Goal: Task Accomplishment & Management: Use online tool/utility

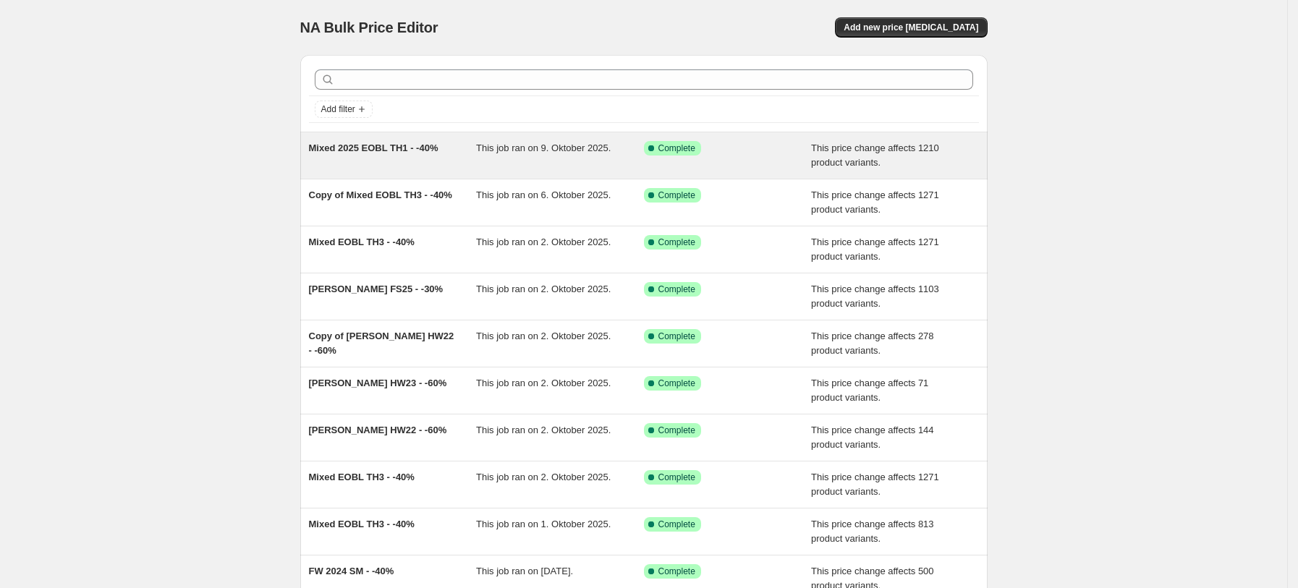
click at [377, 167] on div "Mixed 2025 EOBL TH1 - -40%" at bounding box center [393, 155] width 168 height 29
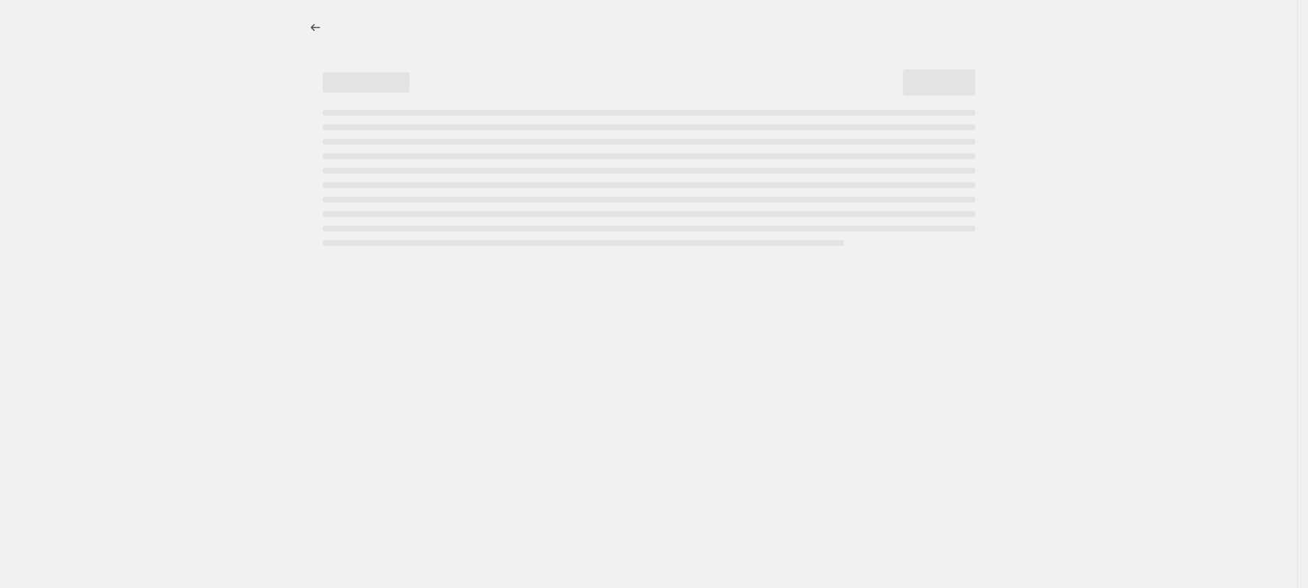
select select "pcap"
select select "no_change"
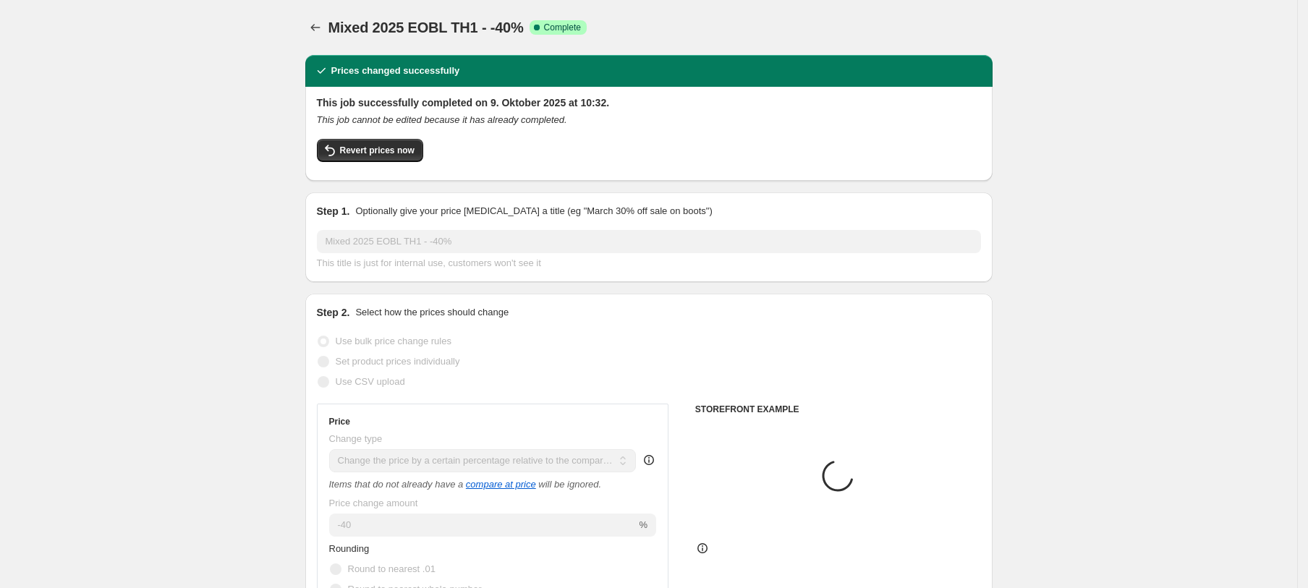
select select "tag"
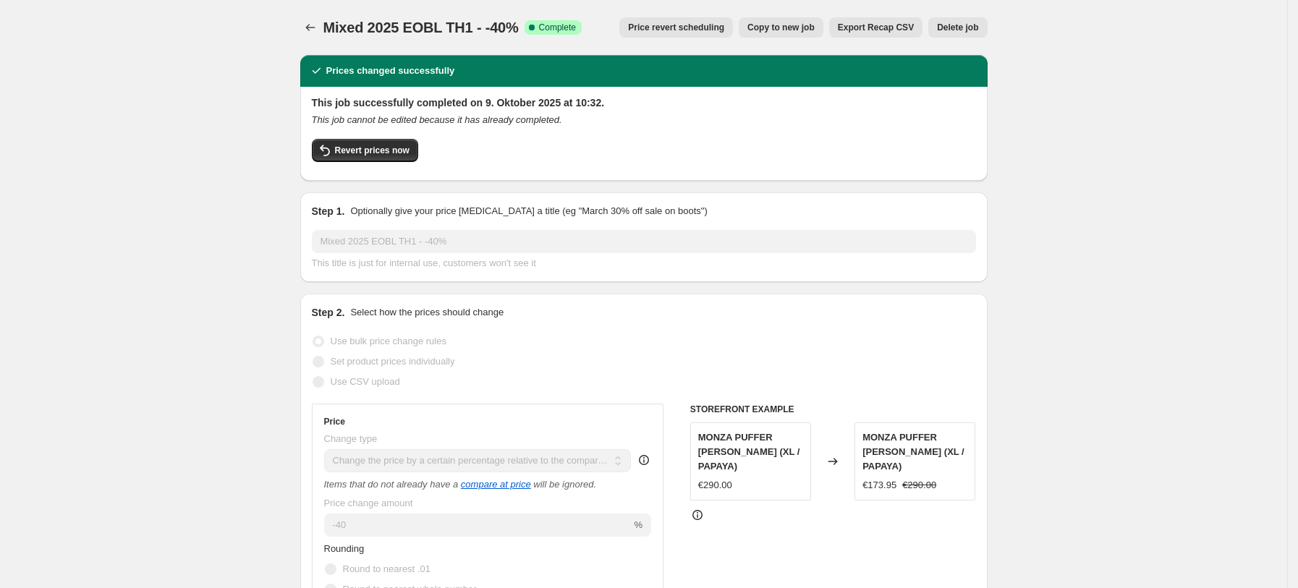
click at [815, 26] on span "Copy to new job" at bounding box center [781, 28] width 67 height 12
select select "pcap"
select select "no_change"
select select "tag"
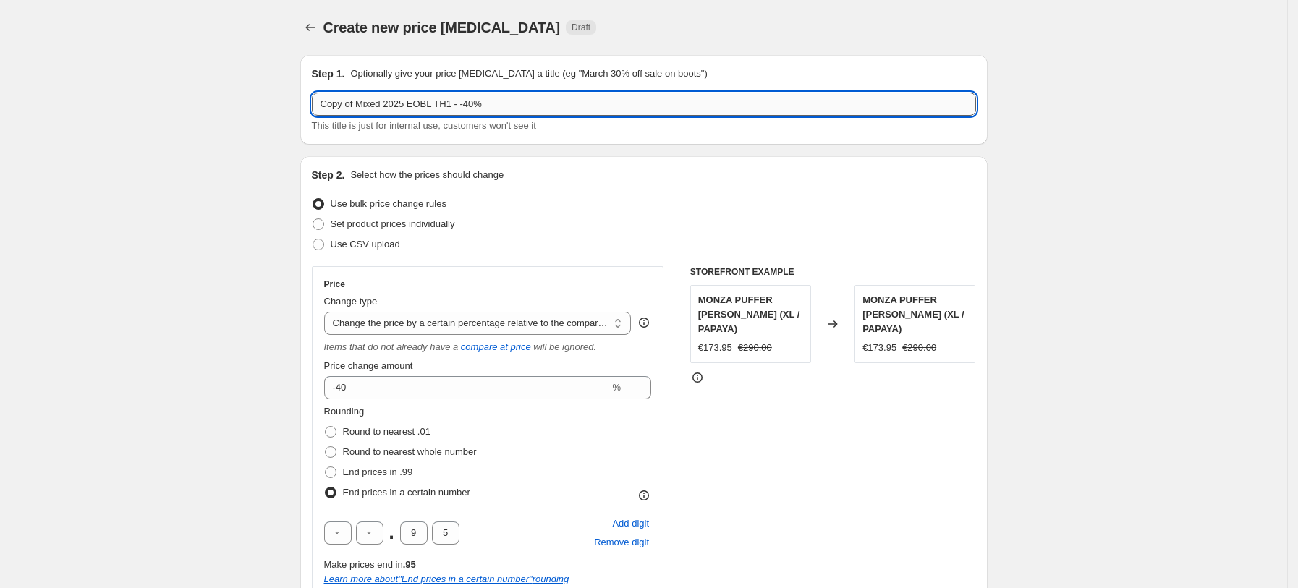
click at [354, 104] on input "Copy of Mixed 2025 EOBL TH1 - -40%" at bounding box center [644, 104] width 664 height 23
type input "E"
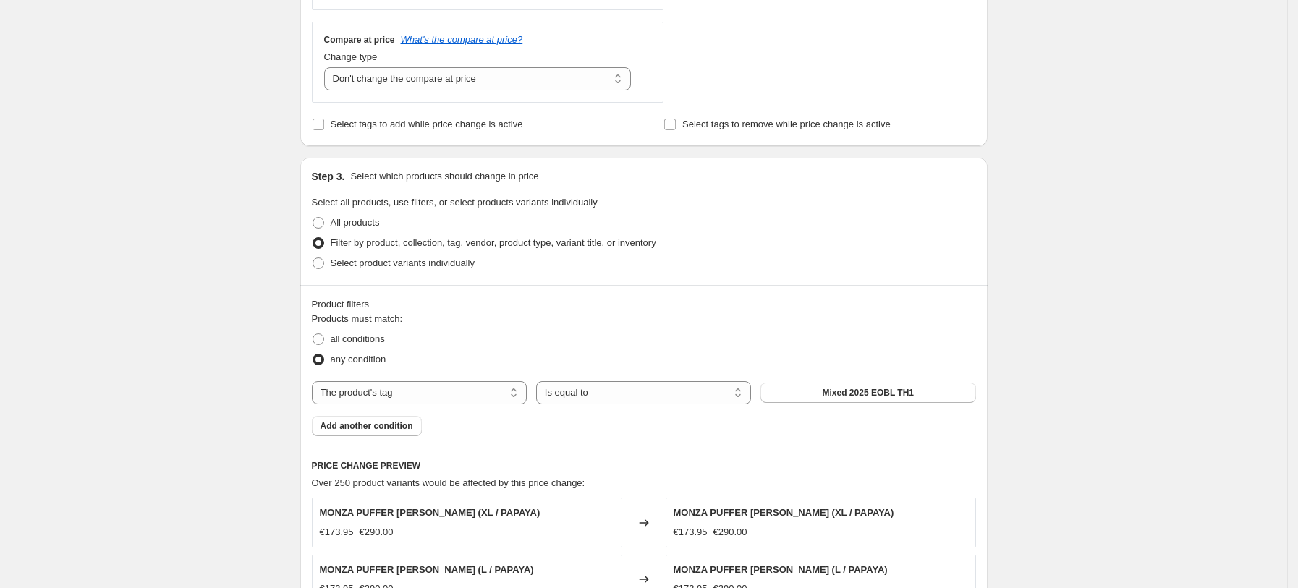
scroll to position [834, 0]
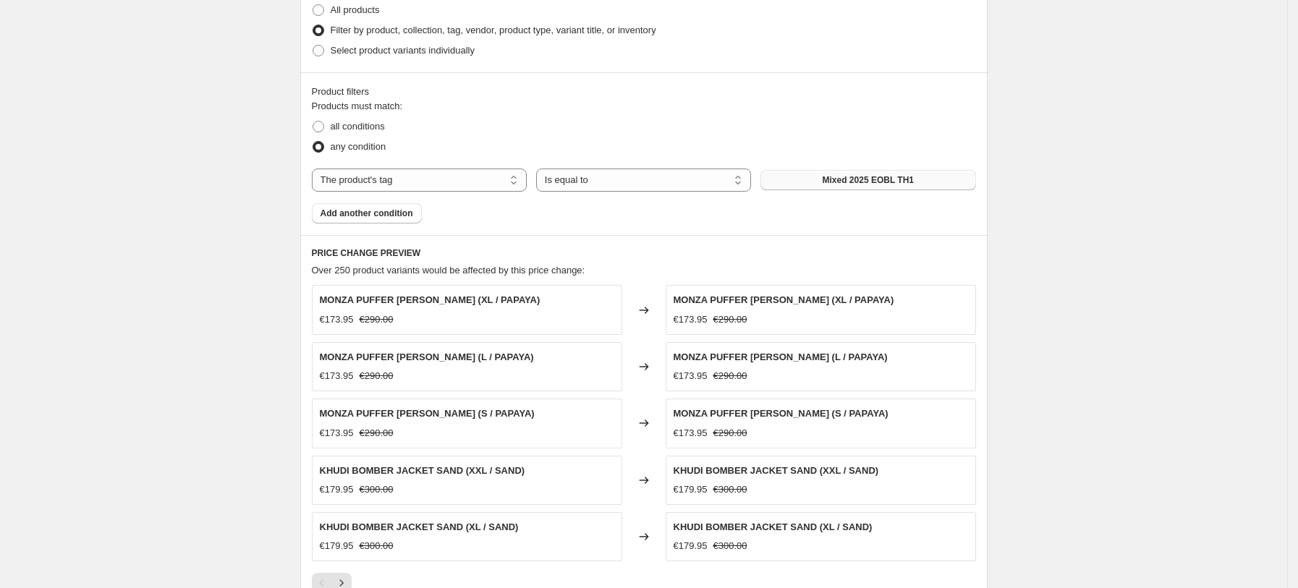
type input "Baldinini - -50%"
click at [893, 177] on span "Mixed 2025 EOBL TH1" at bounding box center [869, 180] width 92 height 12
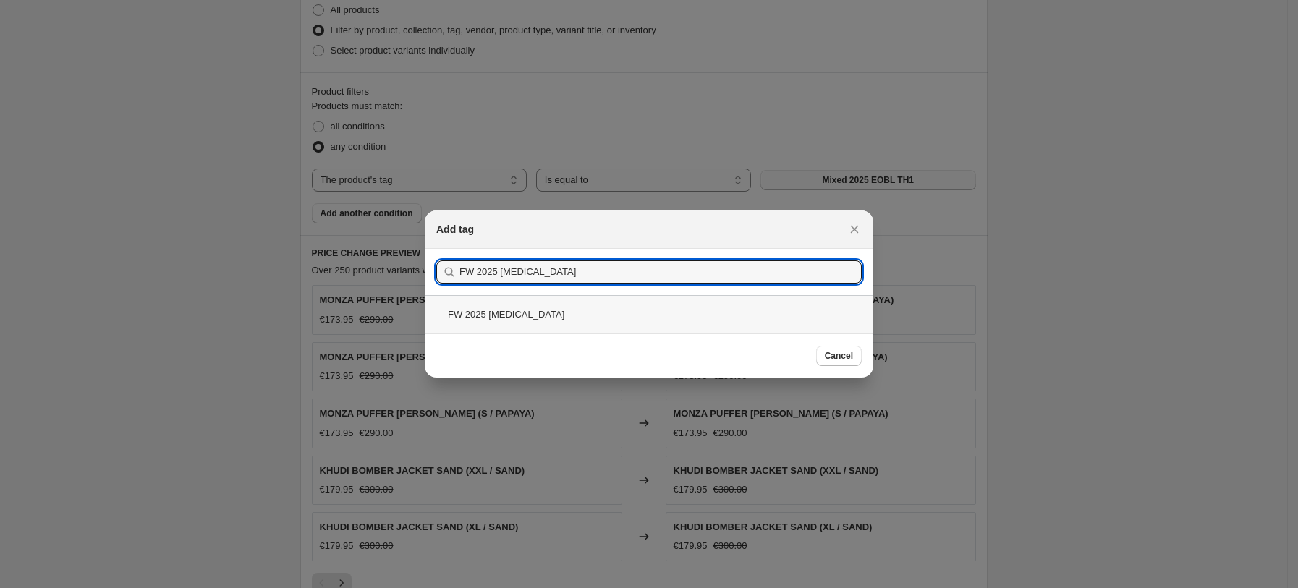
type input "FW 2025 [MEDICAL_DATA]"
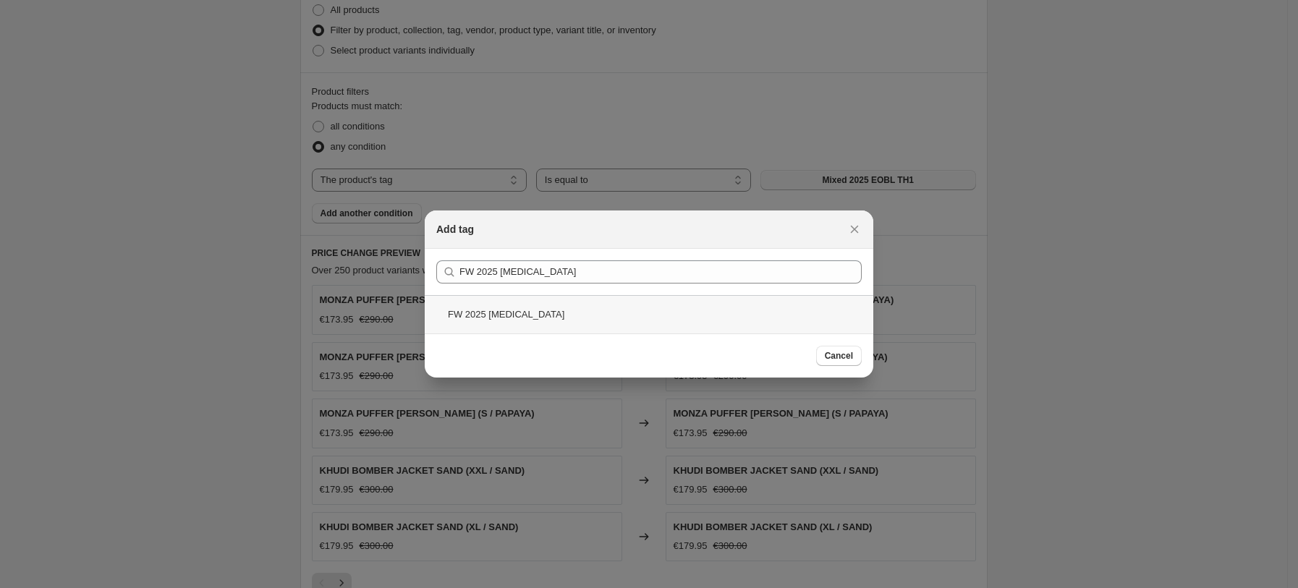
click at [505, 316] on div "FW 2025 [MEDICAL_DATA]" at bounding box center [649, 314] width 449 height 38
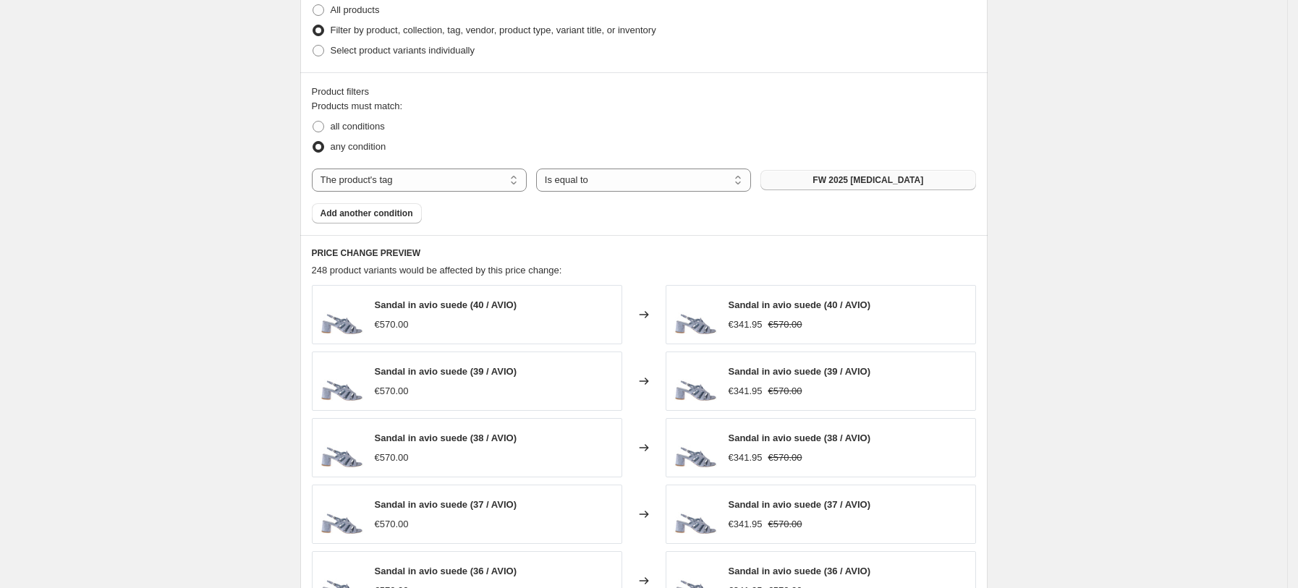
scroll to position [1125, 0]
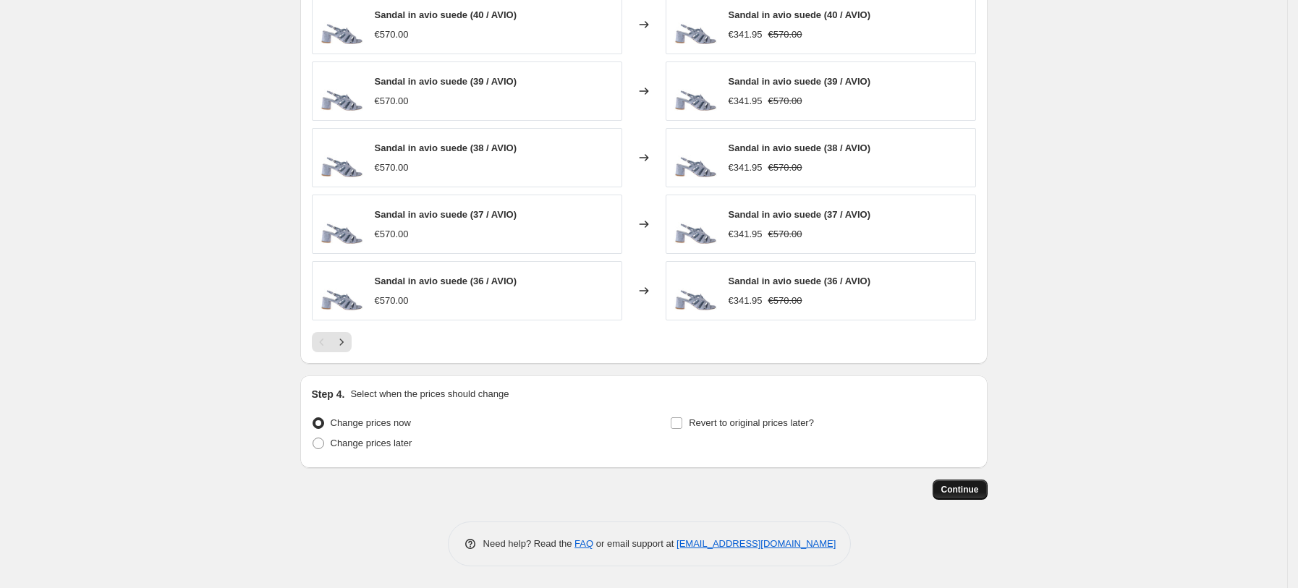
click at [964, 493] on span "Continue" at bounding box center [960, 490] width 38 height 12
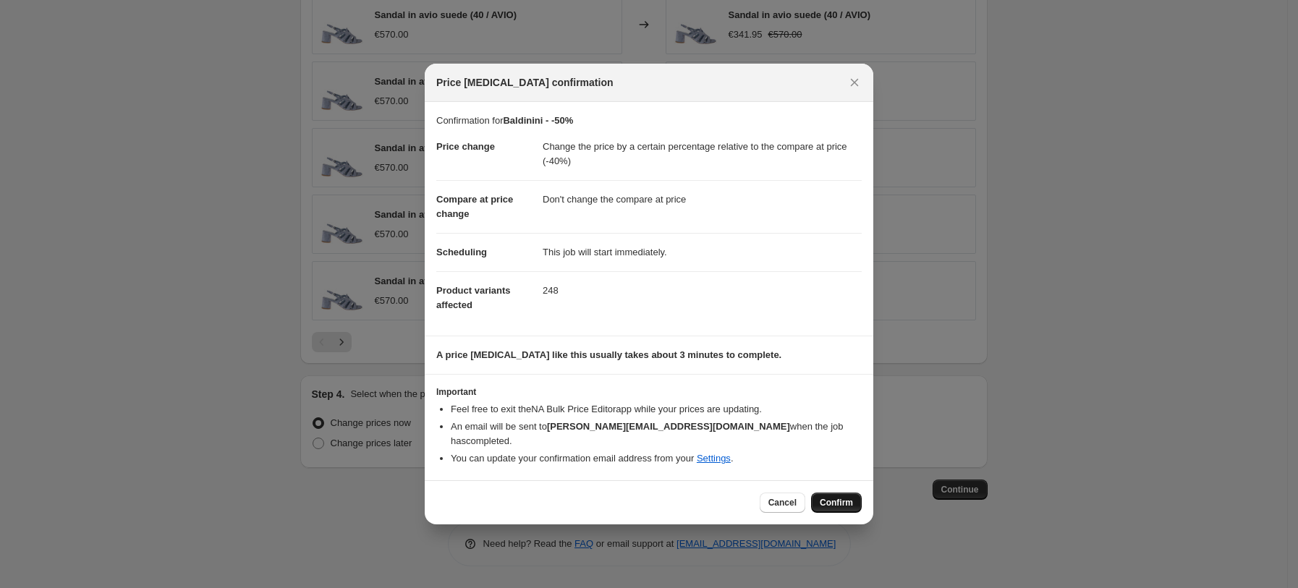
click at [828, 497] on span "Confirm" at bounding box center [836, 503] width 33 height 12
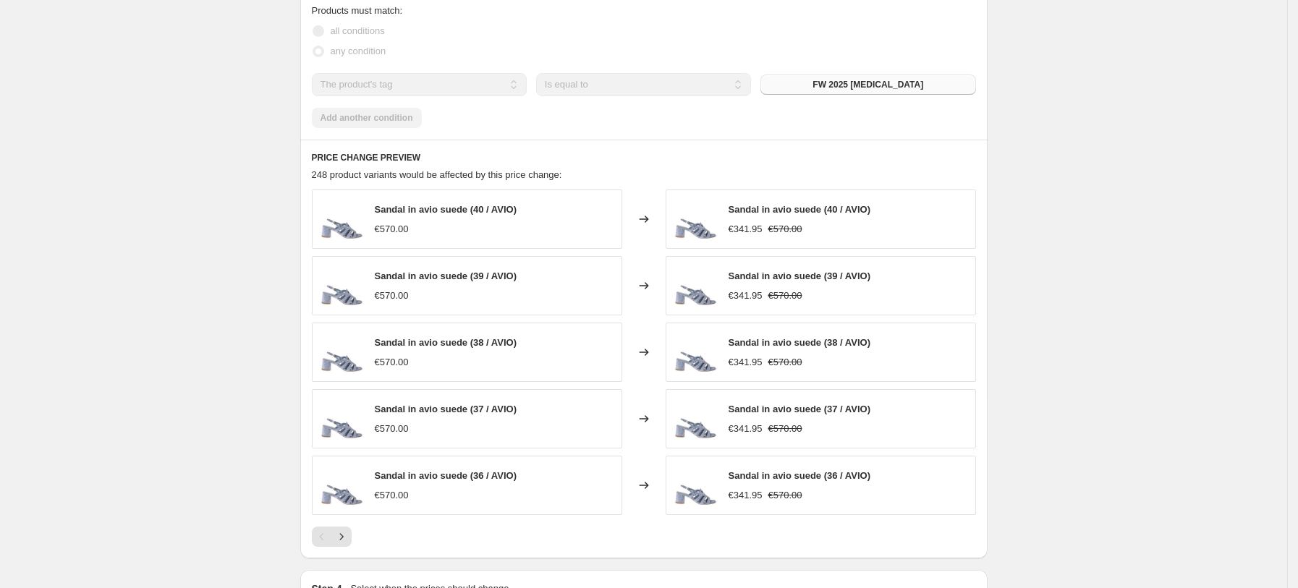
scroll to position [1034, 0]
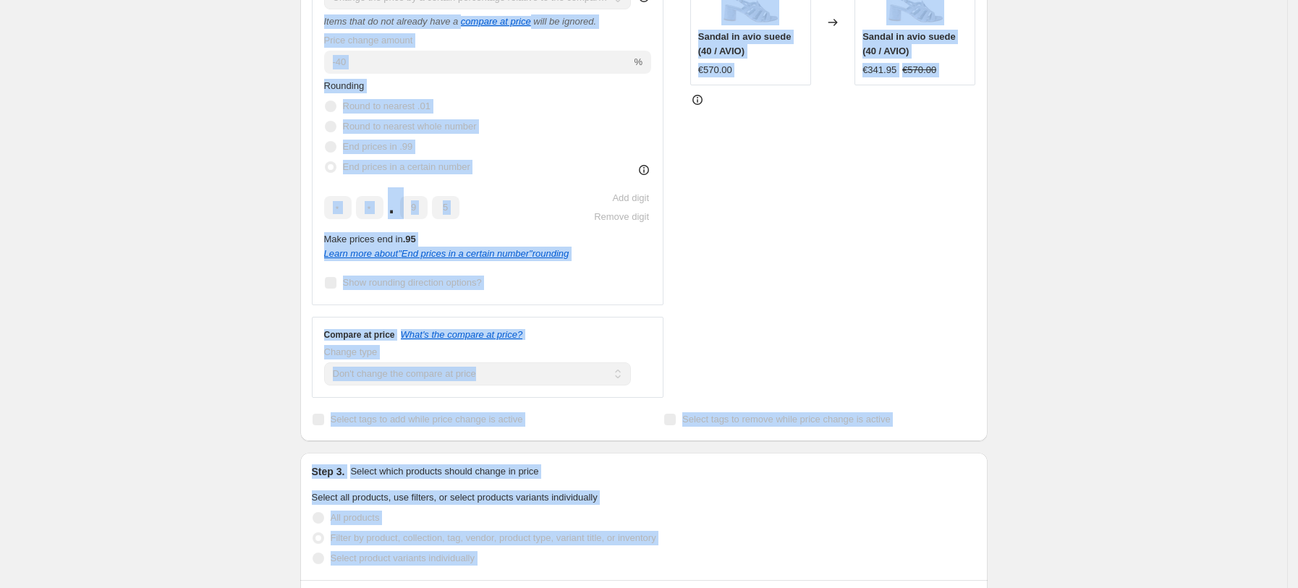
drag, startPoint x: 881, startPoint y: 80, endPoint x: 284, endPoint y: -36, distance: 608.1
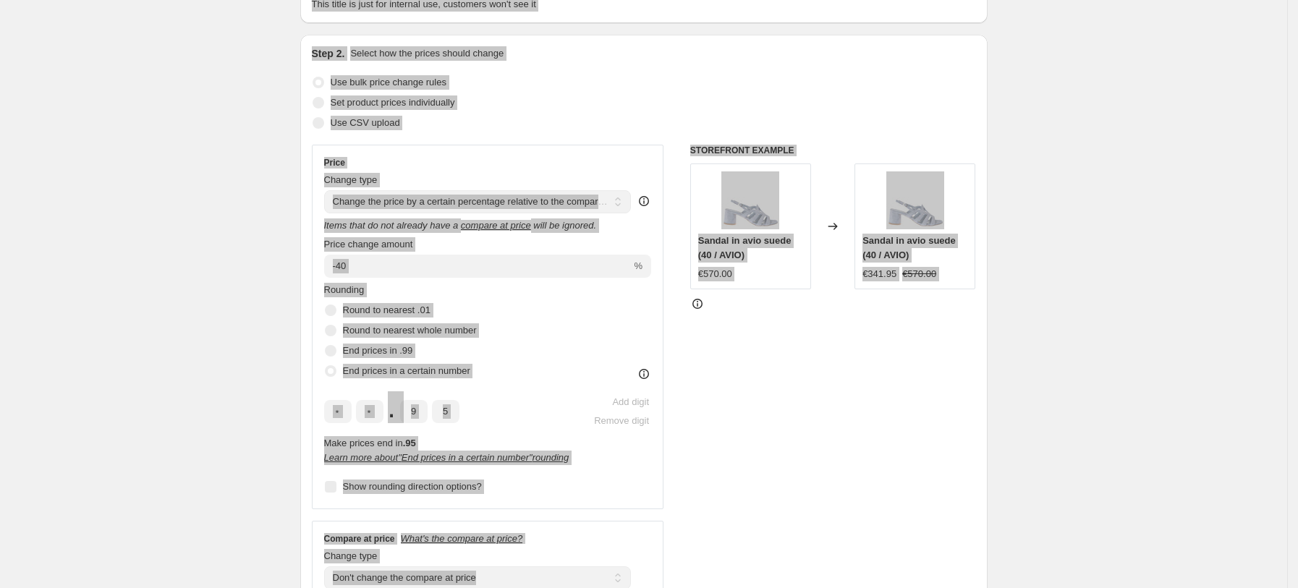
select select "pcap"
select select "no_change"
select select "tag"
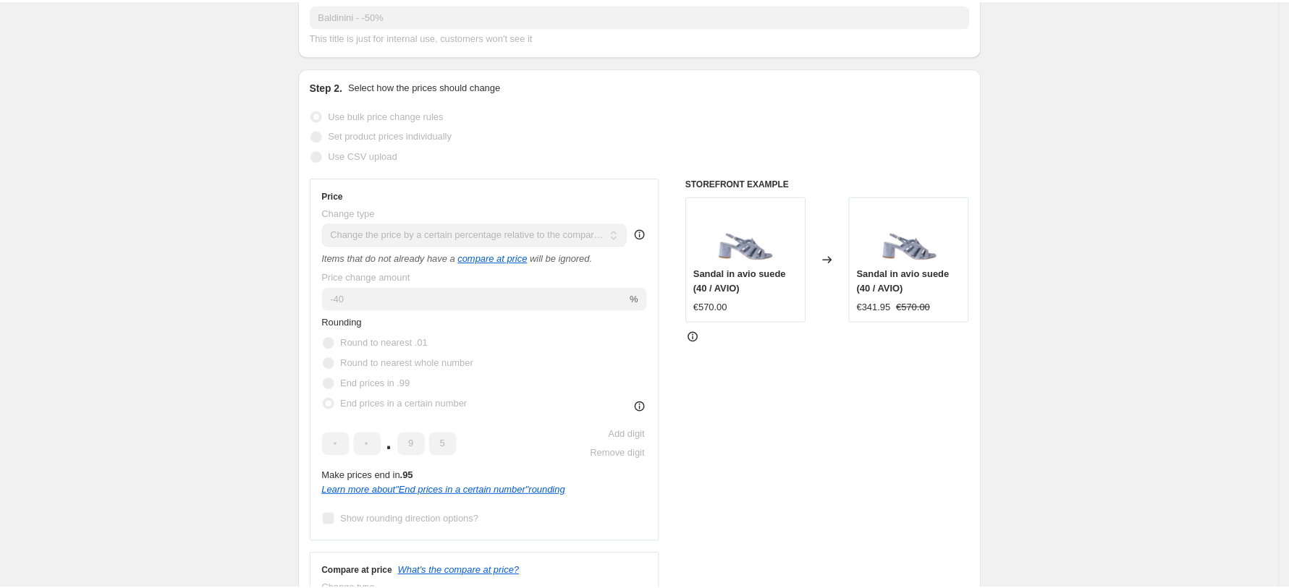
scroll to position [0, 0]
